Goal: Book appointment/travel/reservation

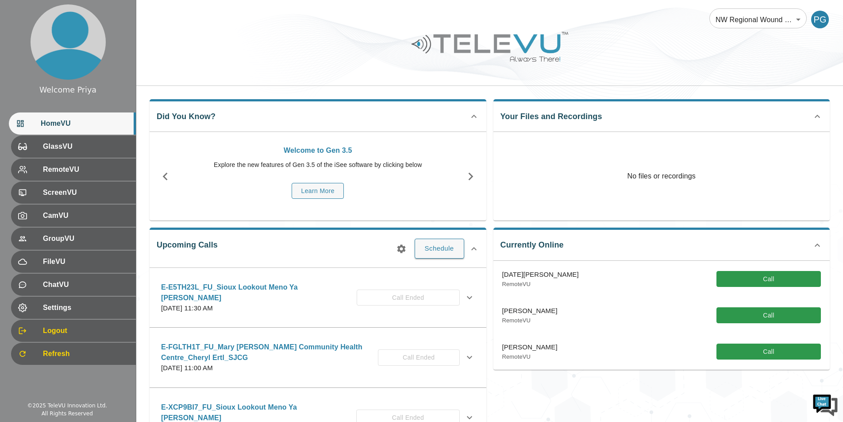
click at [402, 247] on icon "button" at bounding box center [401, 248] width 8 height 8
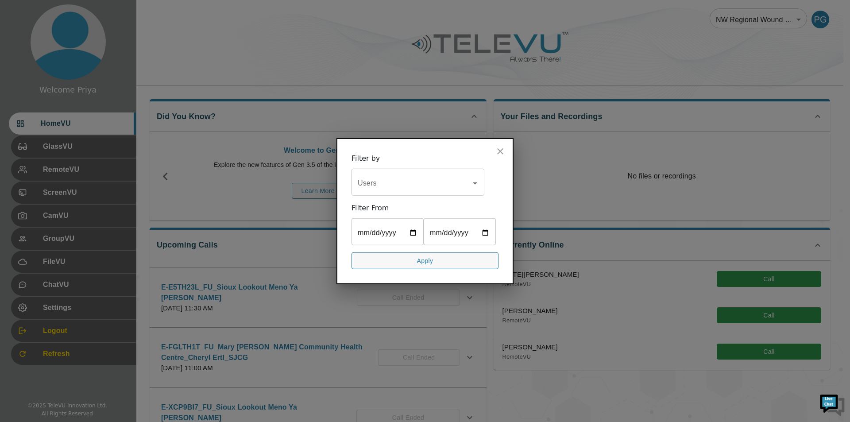
click at [388, 184] on input "Users" at bounding box center [412, 182] width 112 height 17
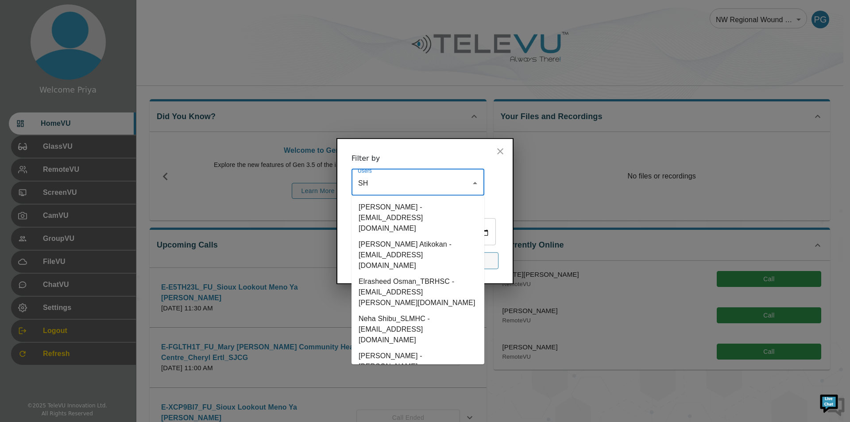
type input "SHE"
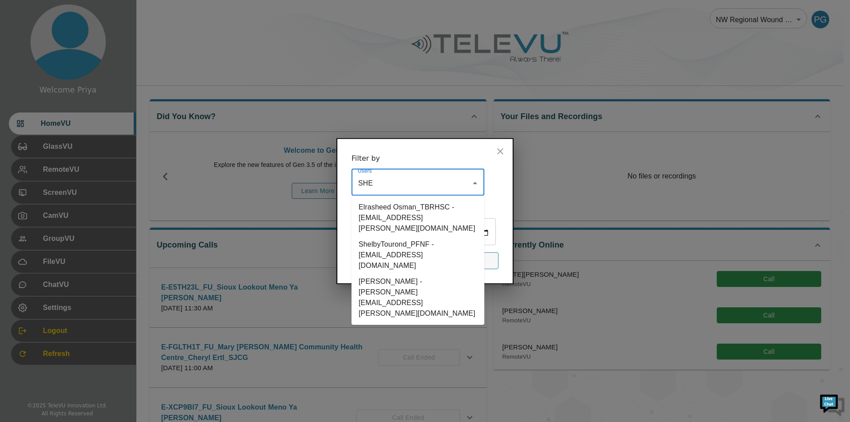
drag, startPoint x: 370, startPoint y: 266, endPoint x: 395, endPoint y: 229, distance: 45.2
click at [370, 273] on li "[PERSON_NAME] - [PERSON_NAME][EMAIL_ADDRESS][PERSON_NAME][DOMAIN_NAME]" at bounding box center [418, 297] width 133 height 48
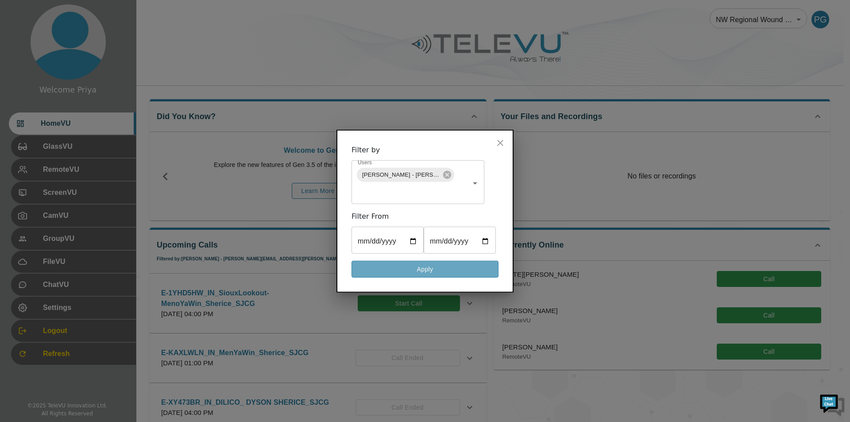
drag, startPoint x: 410, startPoint y: 266, endPoint x: 397, endPoint y: 252, distance: 19.4
click at [409, 266] on button "Apply" at bounding box center [425, 268] width 147 height 17
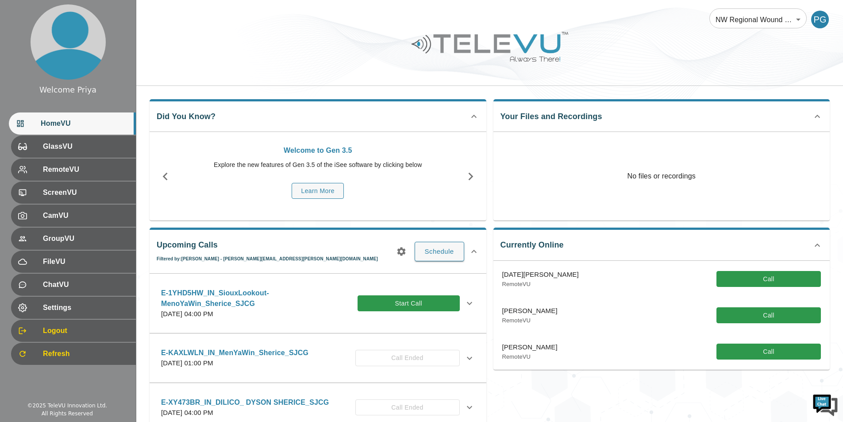
click at [464, 298] on icon at bounding box center [469, 303] width 11 height 11
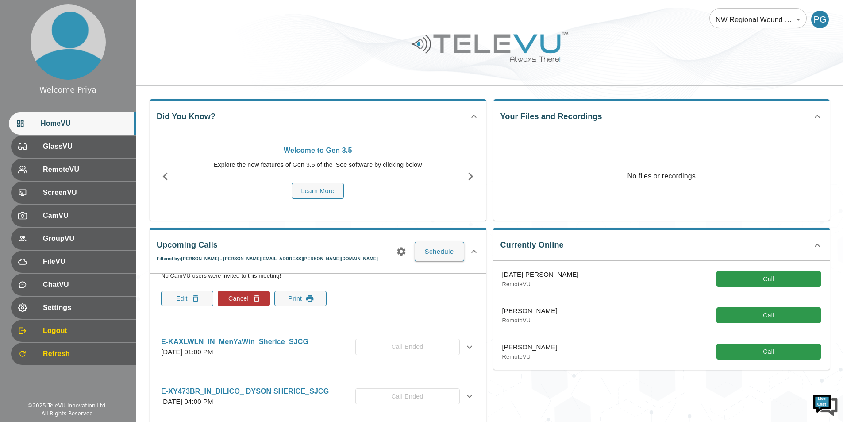
scroll to position [177, 0]
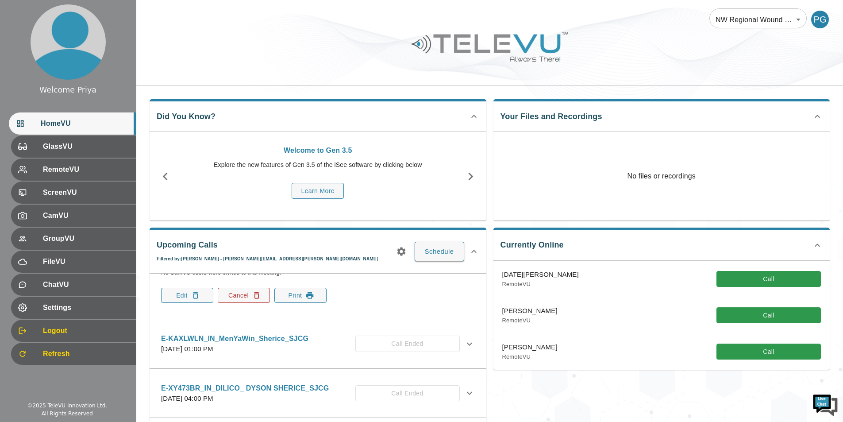
click at [254, 295] on icon "button" at bounding box center [256, 295] width 9 height 9
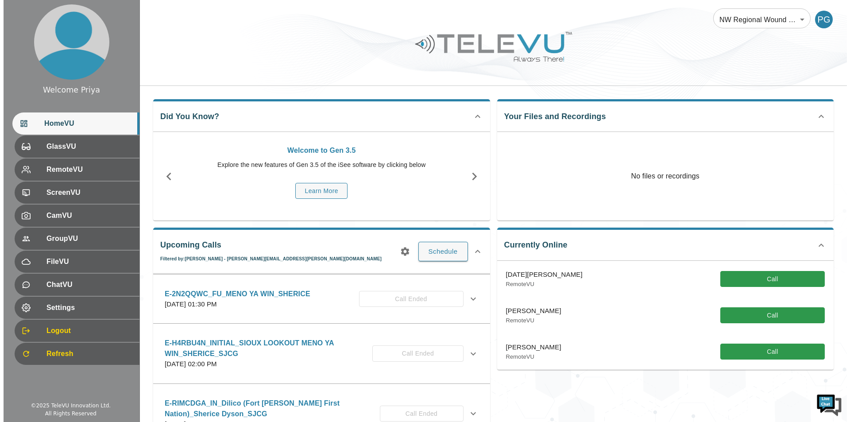
scroll to position [0, 0]
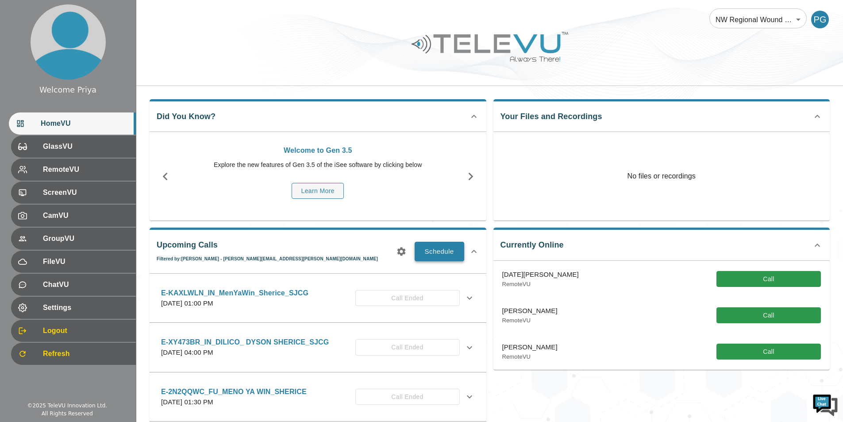
click at [434, 254] on button "Schedule" at bounding box center [440, 251] width 50 height 19
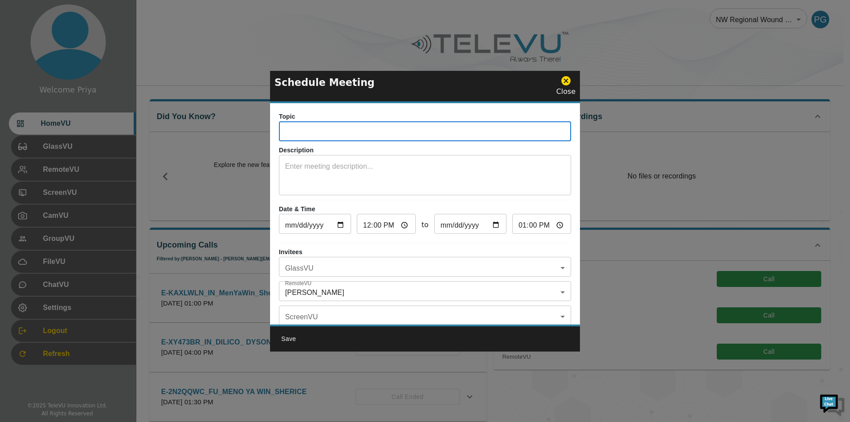
click at [332, 131] on input "text" at bounding box center [425, 133] width 292 height 18
paste input "E-1YHD5HW"
click at [469, 126] on input "E-1YHD5HW_IN_MenoYaWin Sioux Lookout_Steph" at bounding box center [425, 133] width 292 height 18
type input "E-1YHD5HW_IN_MenoYaWin Sioux Lookout_Stephanie_SJCG"
click at [309, 163] on textarea at bounding box center [425, 176] width 280 height 31
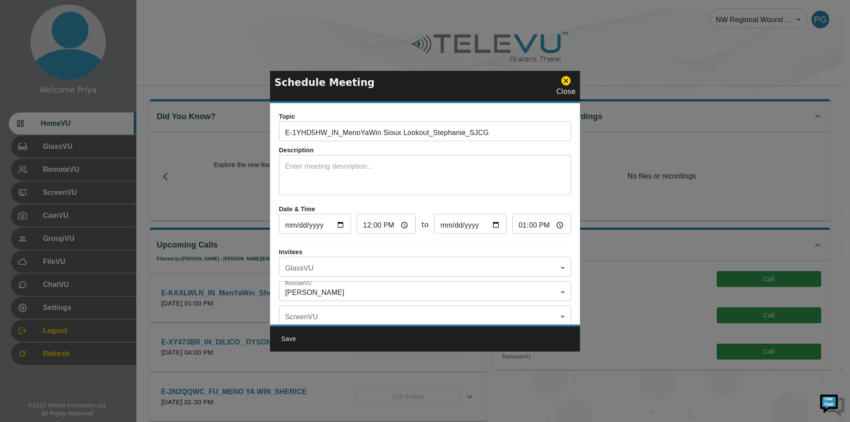
click at [340, 168] on textarea at bounding box center [425, 176] width 280 height 31
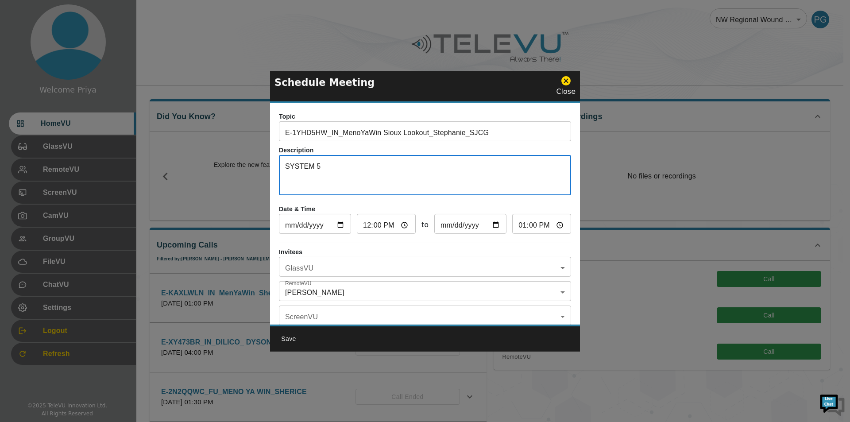
type textarea "SYSTEM 5"
click at [337, 225] on input "[DATE]" at bounding box center [315, 225] width 72 height 18
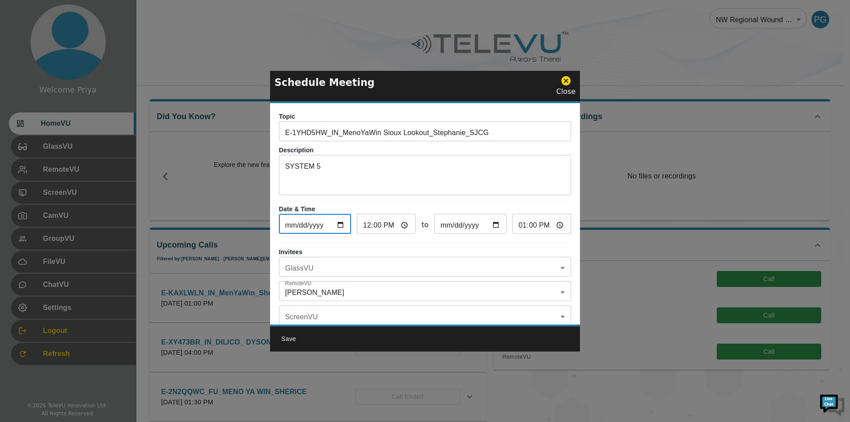
type input "[DATE]"
click at [402, 223] on input "12:00" at bounding box center [386, 225] width 59 height 18
type input "21:00"
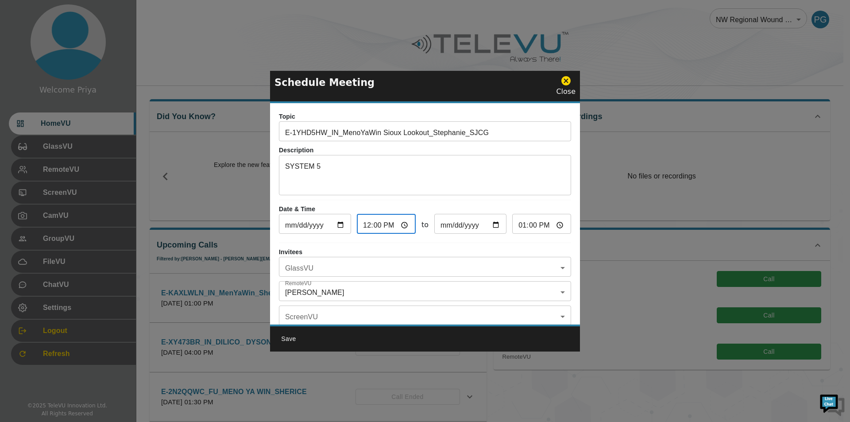
type input "22:00"
type input "21:30"
type input "22:30"
type input "09:30"
type input "10:30"
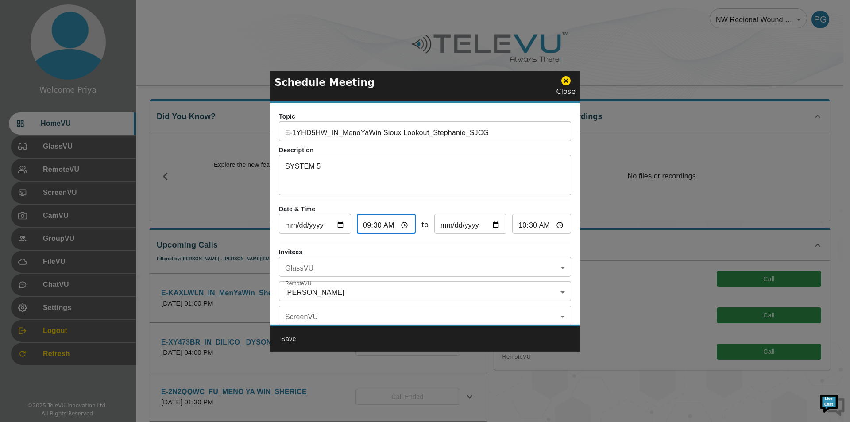
type input "09:30"
click at [468, 242] on div "Topic E-1YHD5HW_IN_MenoYaWin Sioux Lookout_Stephanie_SJCG ​ Description SYSTEM …" at bounding box center [425, 213] width 310 height 221
click at [308, 288] on body "Welcome Priya HomeVU GlassVU RemoteVU ScreenVU CamVU GroupVU FileVU ChatVU Sett…" at bounding box center [425, 290] width 850 height 581
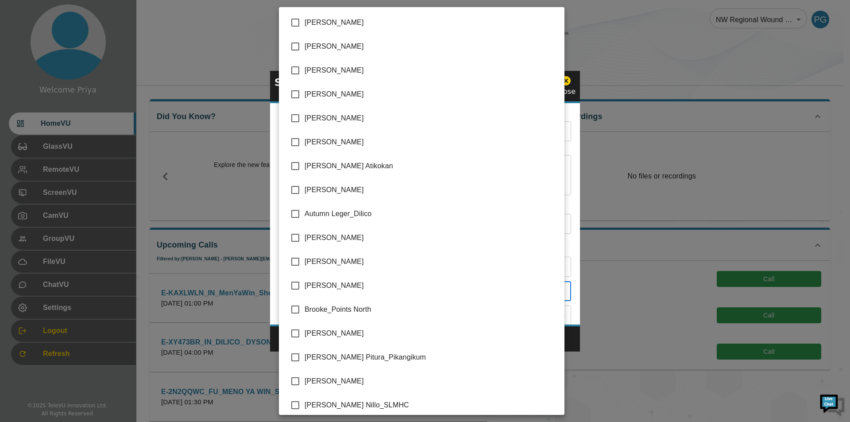
scroll to position [1701, 0]
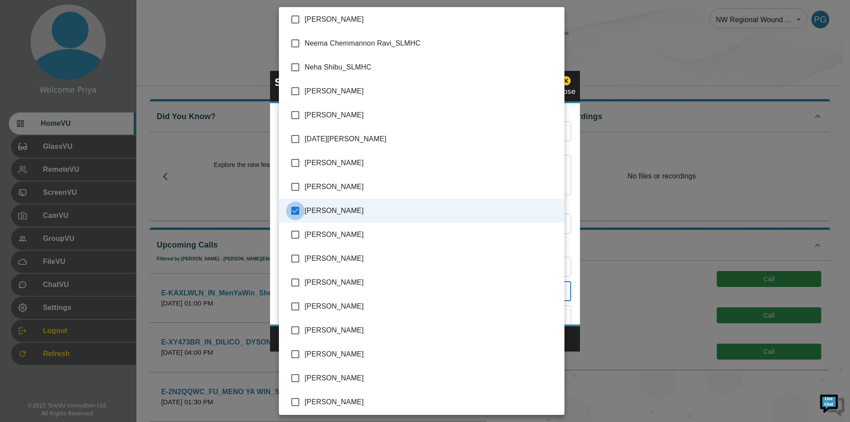
click at [291, 209] on input "checkbox" at bounding box center [295, 210] width 19 height 19
checkbox input "false"
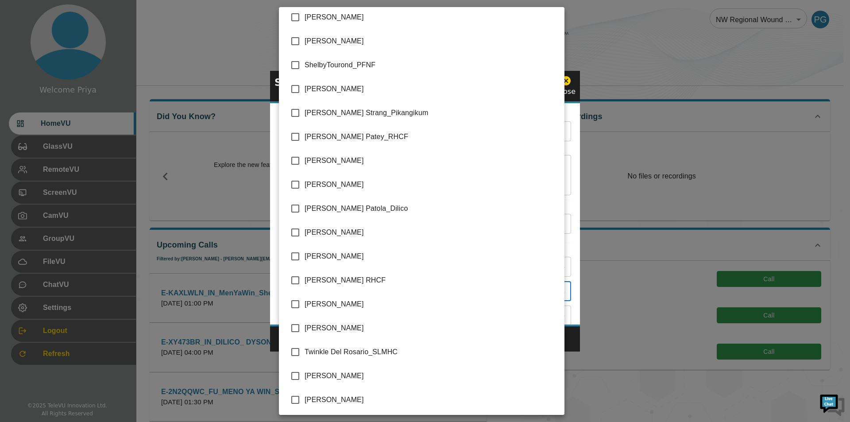
scroll to position [2062, 0]
click at [296, 182] on input "checkbox" at bounding box center [295, 184] width 19 height 19
checkbox input "true"
type input "[PERSON_NAME]"
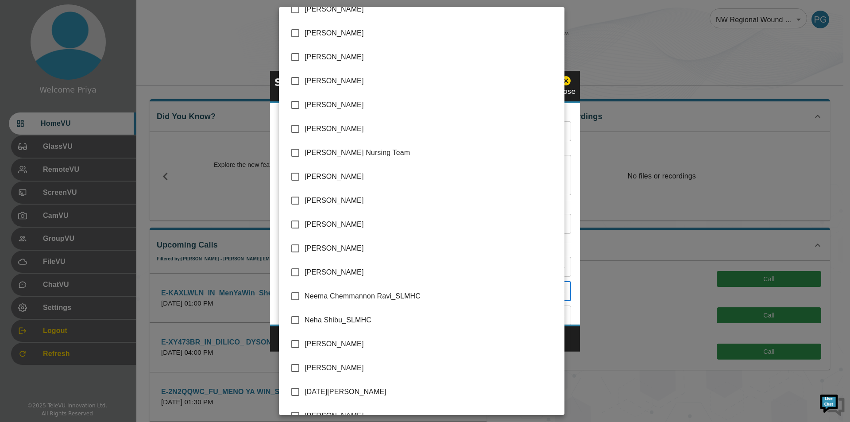
scroll to position [1442, 0]
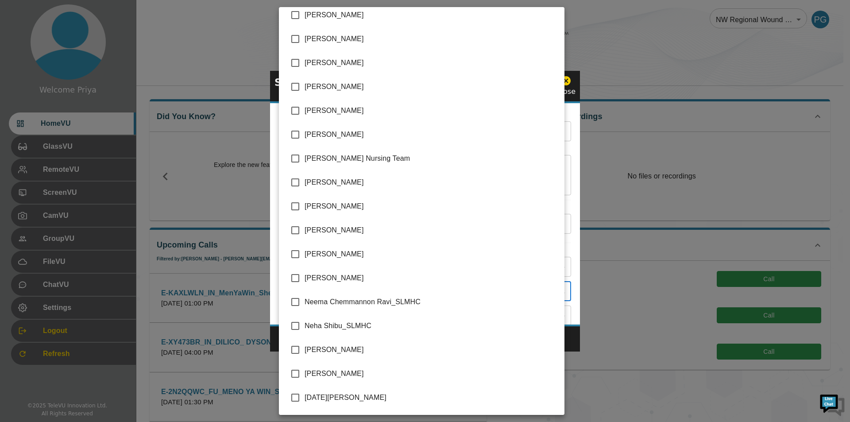
click at [295, 374] on input "checkbox" at bounding box center [295, 373] width 19 height 19
checkbox input "true"
type input "[PERSON_NAME],[PERSON_NAME]"
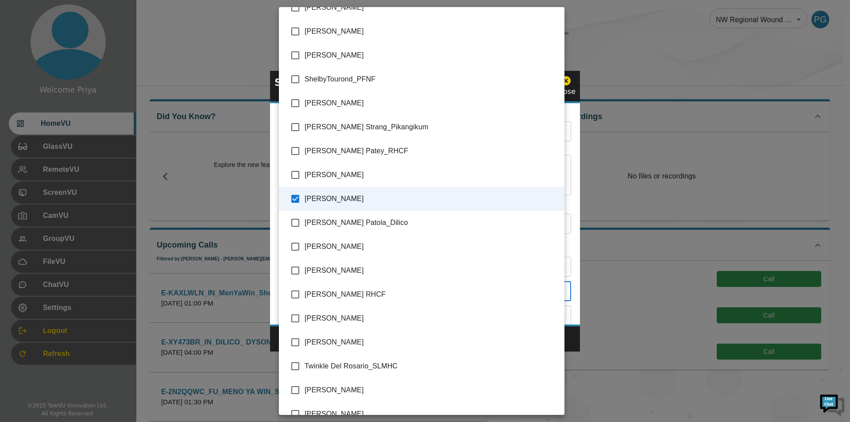
scroll to position [2062, 0]
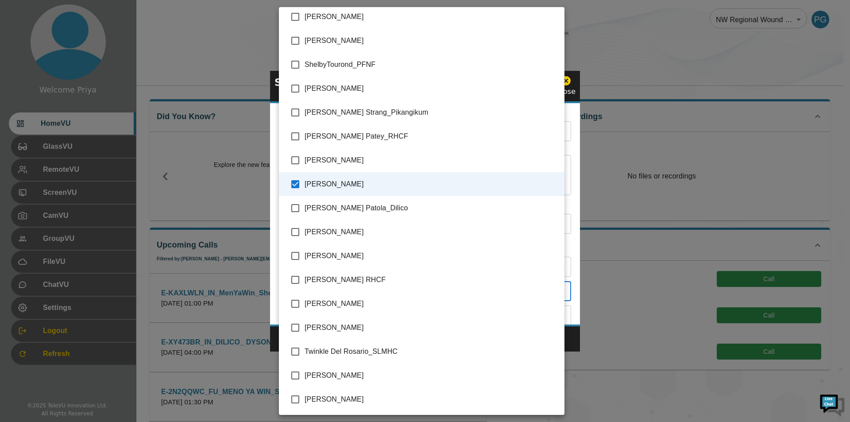
click at [569, 124] on div at bounding box center [425, 211] width 850 height 422
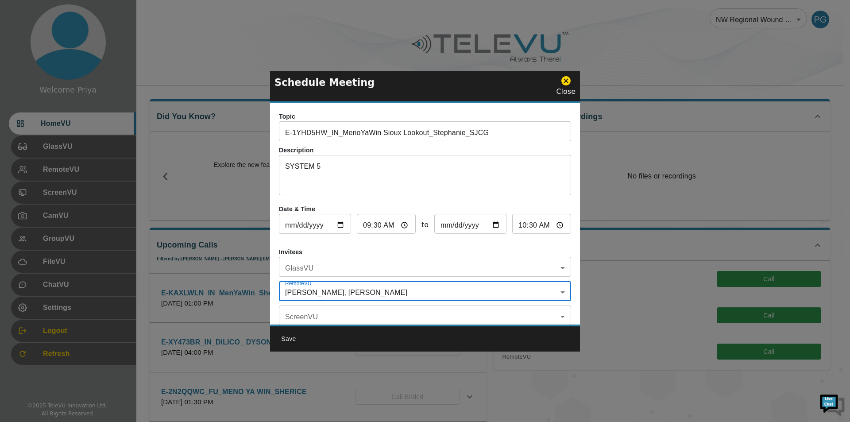
click at [337, 270] on body "Welcome Priya HomeVU GlassVU RemoteVU ScreenVU CamVU GroupVU FileVU ChatVU Sett…" at bounding box center [425, 290] width 850 height 581
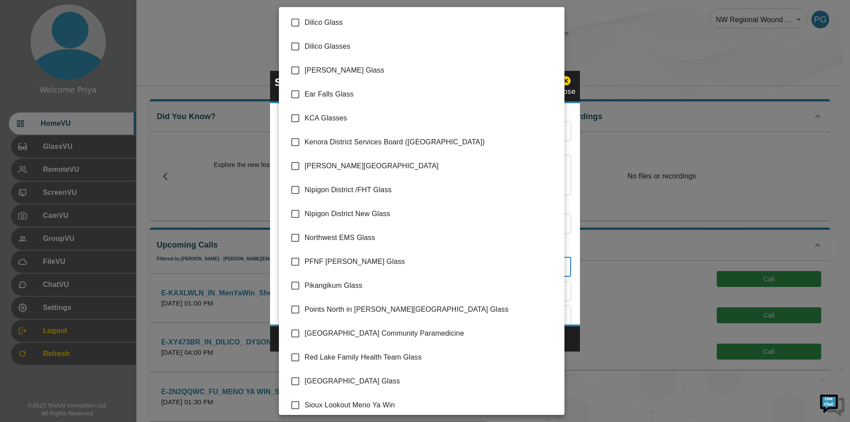
scroll to position [101, 0]
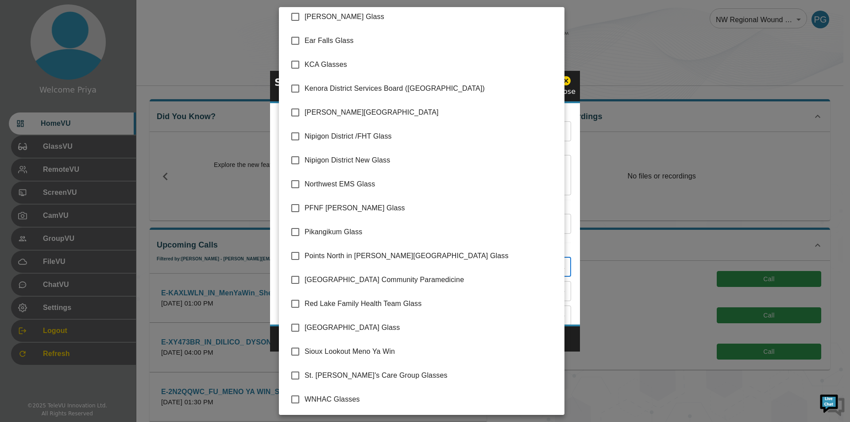
click at [298, 352] on input "checkbox" at bounding box center [295, 351] width 19 height 19
checkbox input "true"
type input "Sioux Lookout Meno Ya Win"
click at [570, 198] on div at bounding box center [425, 211] width 850 height 422
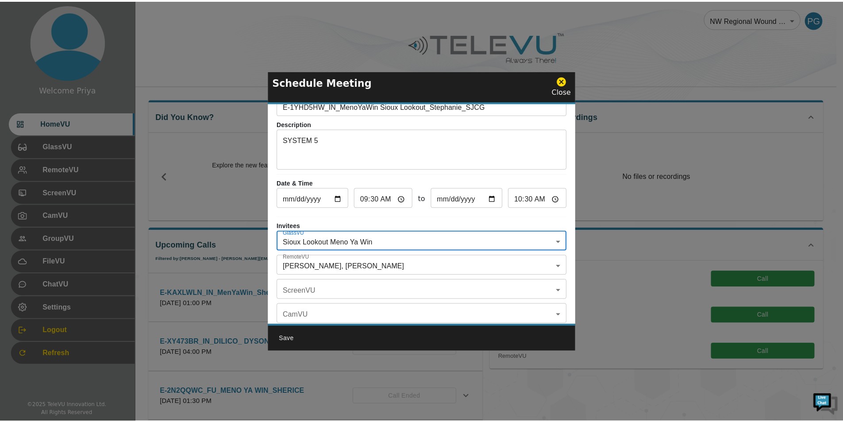
scroll to position [52, 0]
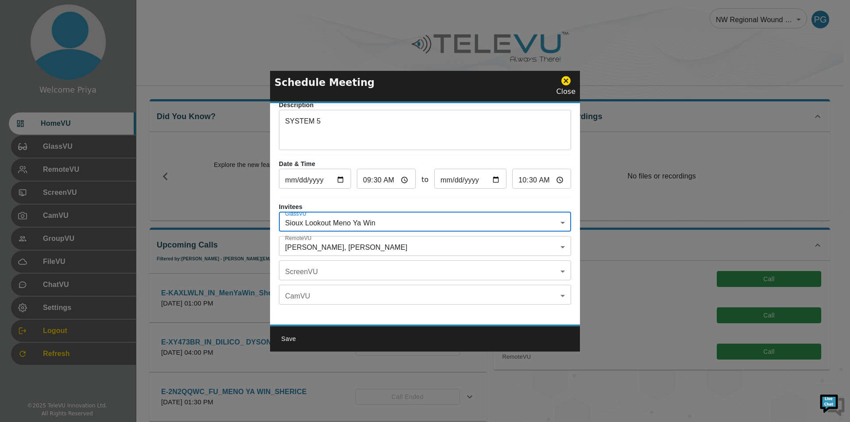
click at [351, 336] on div "Save" at bounding box center [425, 338] width 310 height 27
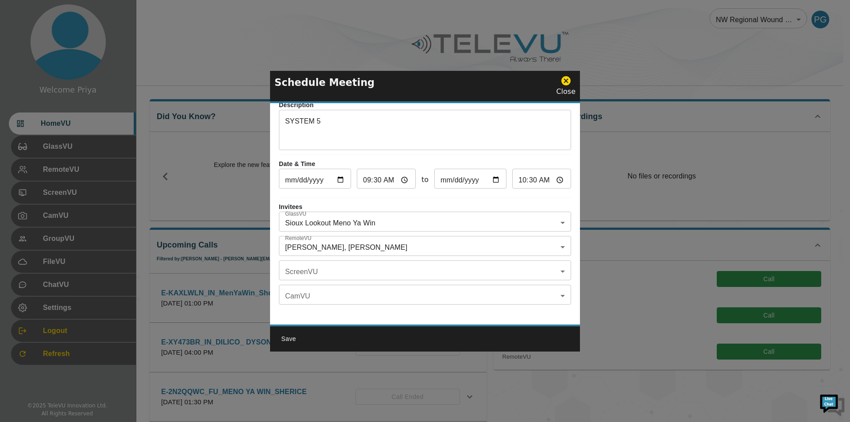
click at [287, 338] on button "Save" at bounding box center [289, 339] width 28 height 16
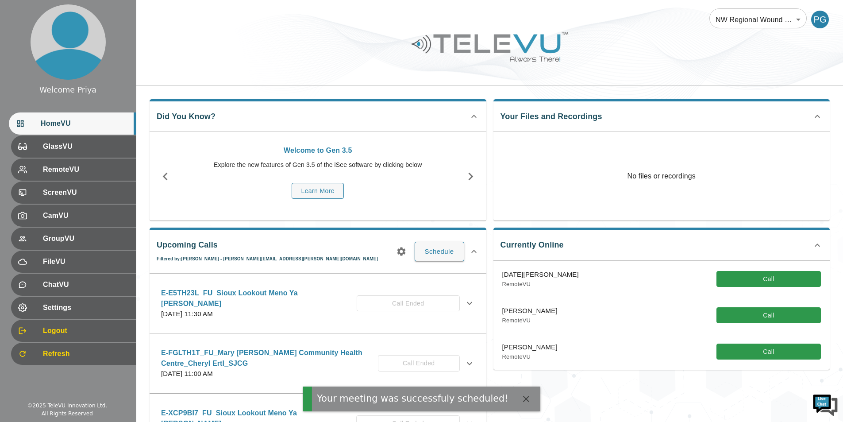
click at [402, 250] on icon "button" at bounding box center [401, 252] width 8 height 8
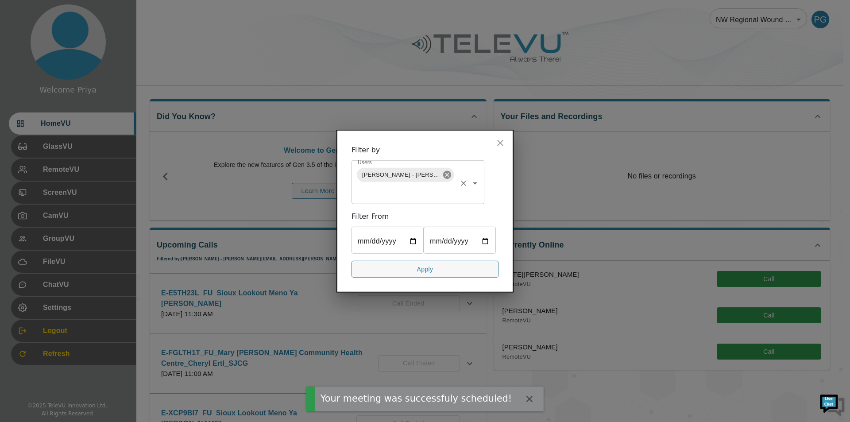
click at [446, 173] on icon at bounding box center [447, 174] width 8 height 8
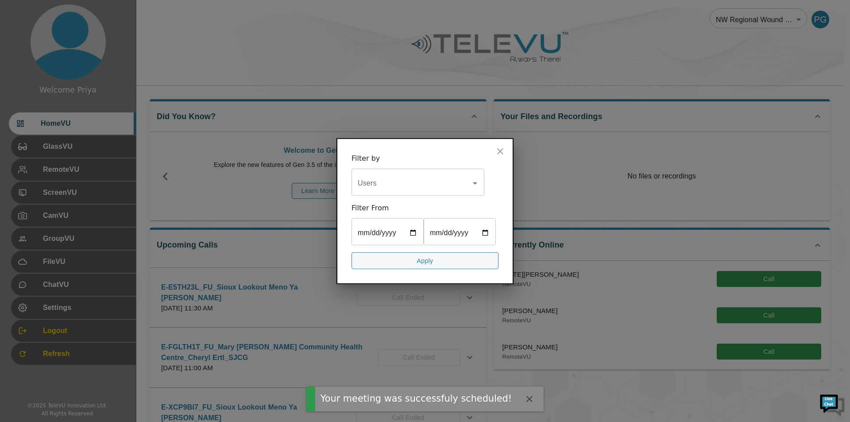
click at [419, 184] on input "Users" at bounding box center [412, 182] width 112 height 17
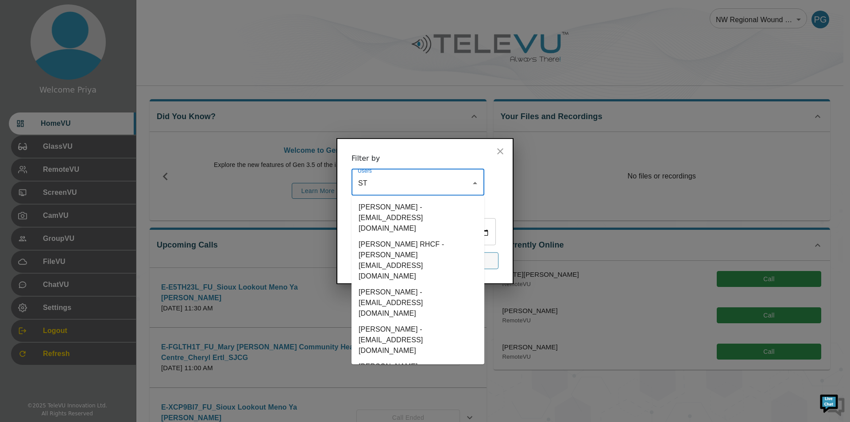
type input "STE"
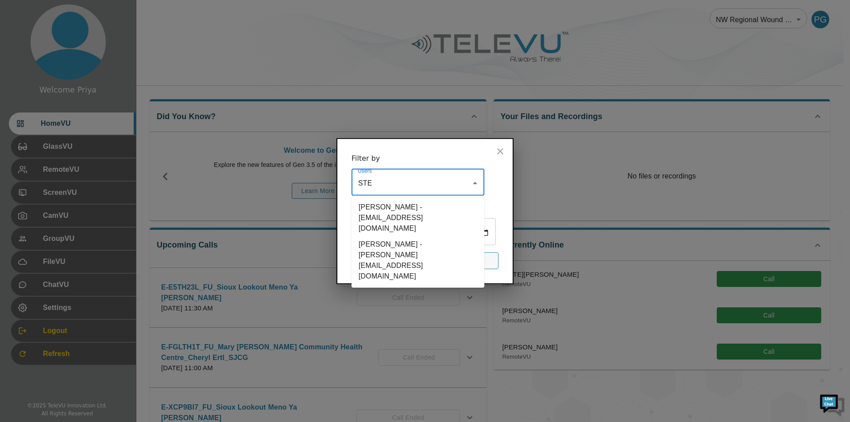
drag, startPoint x: 394, startPoint y: 239, endPoint x: 404, endPoint y: 241, distance: 10.4
click at [394, 238] on li "[PERSON_NAME] - [PERSON_NAME][EMAIL_ADDRESS][DOMAIN_NAME]" at bounding box center [418, 260] width 133 height 48
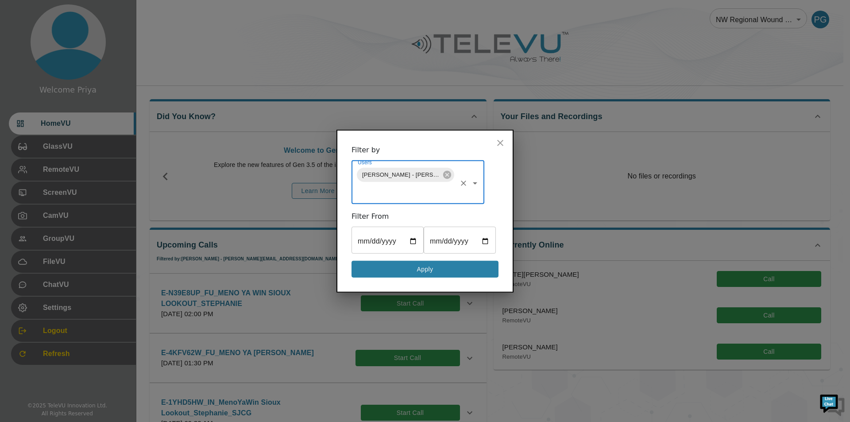
click at [410, 271] on button "Apply" at bounding box center [425, 268] width 147 height 17
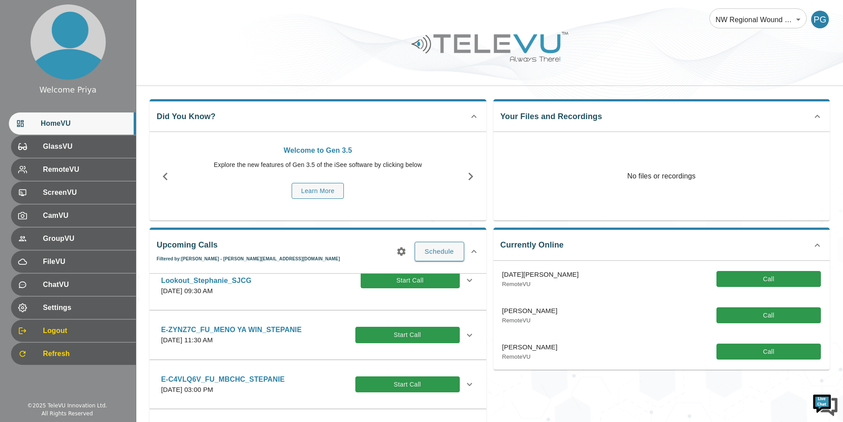
scroll to position [133, 0]
click at [221, 284] on p "E-1YHD5HW_IN_MenoYaWin Sioux Lookout_Stephanie_SJCG" at bounding box center [261, 274] width 200 height 21
click at [464, 285] on icon at bounding box center [469, 280] width 11 height 11
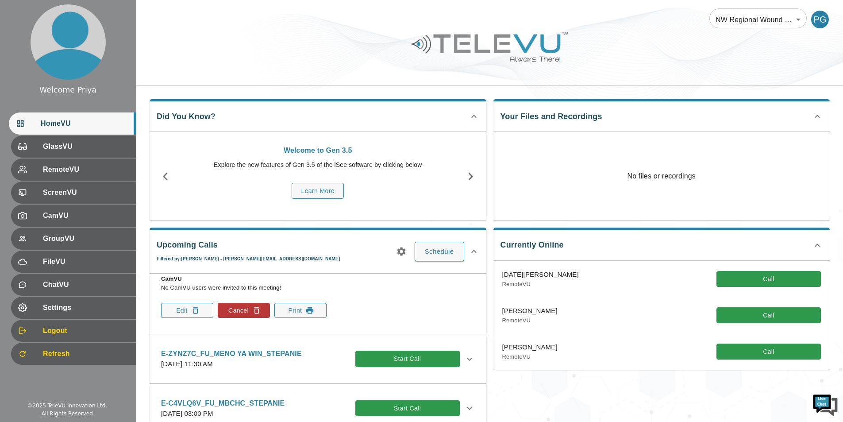
scroll to position [266, 0]
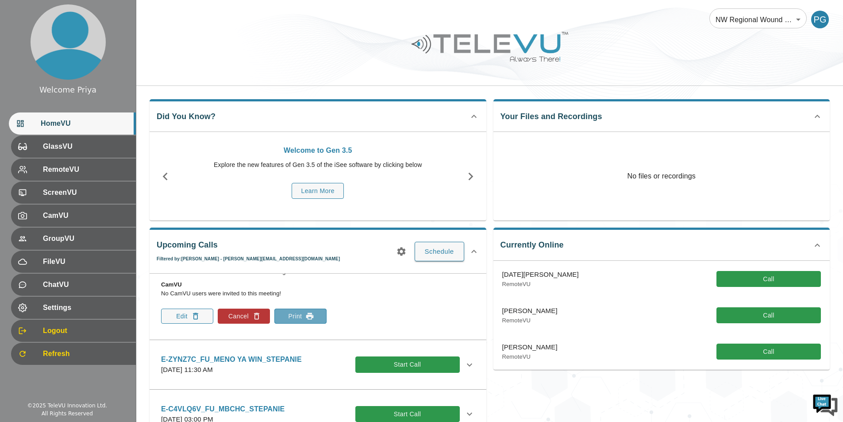
click at [304, 324] on button "Print" at bounding box center [301, 316] width 52 height 15
